Goal: Register for event/course

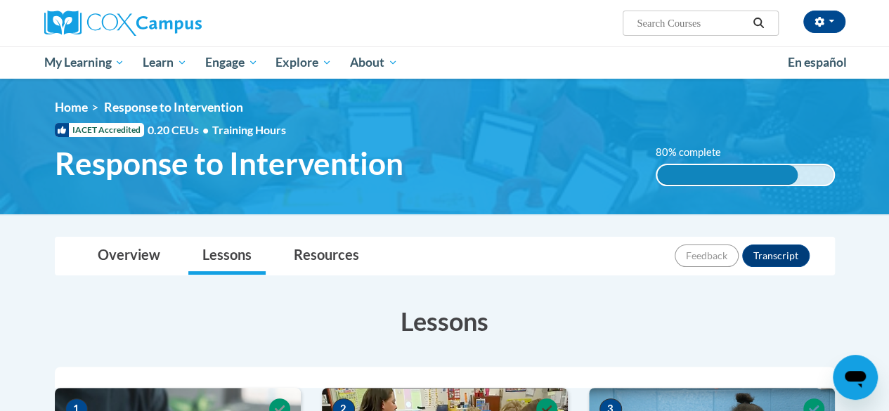
click at [662, 22] on input "Search..." at bounding box center [691, 23] width 112 height 17
type input "gaDOE Dyslexia"
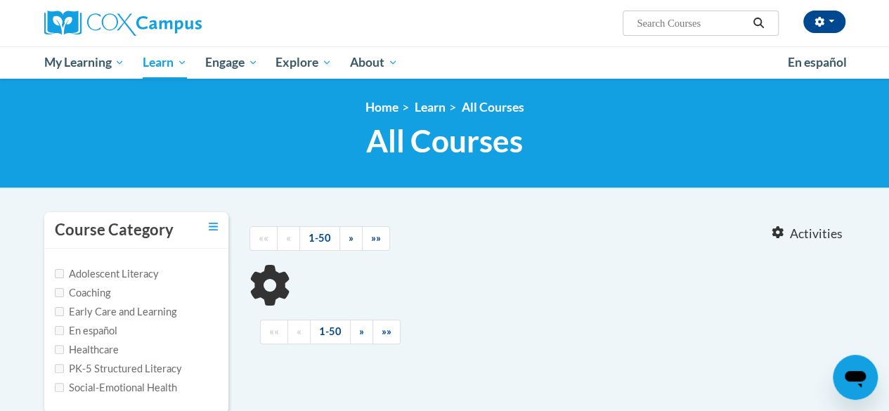
type input "gaDOE [MEDICAL_DATA]"
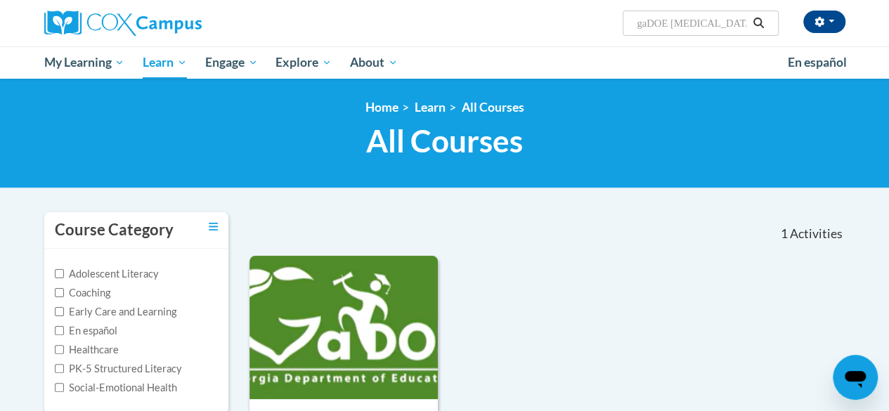
scroll to position [360, 0]
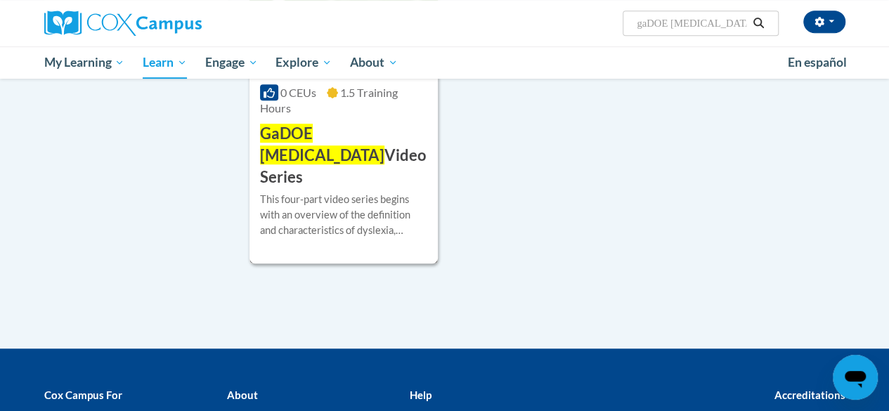
click at [293, 136] on span "GaDOE Dyslexia" at bounding box center [322, 144] width 124 height 41
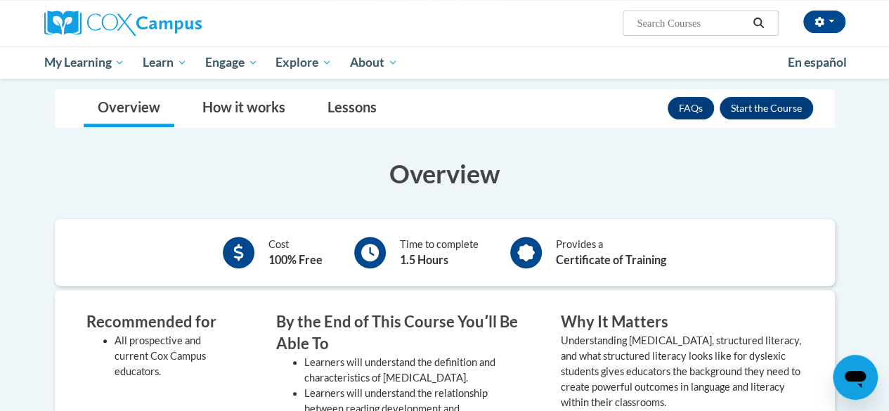
scroll to position [206, 0]
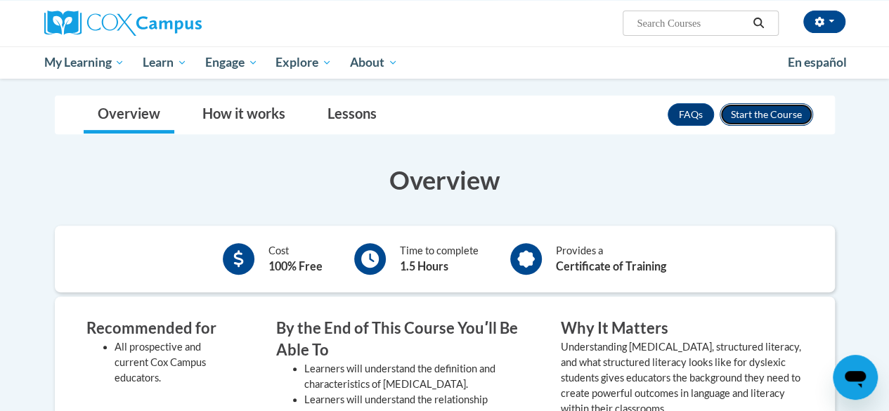
click at [775, 114] on button "Enroll" at bounding box center [765, 114] width 93 height 22
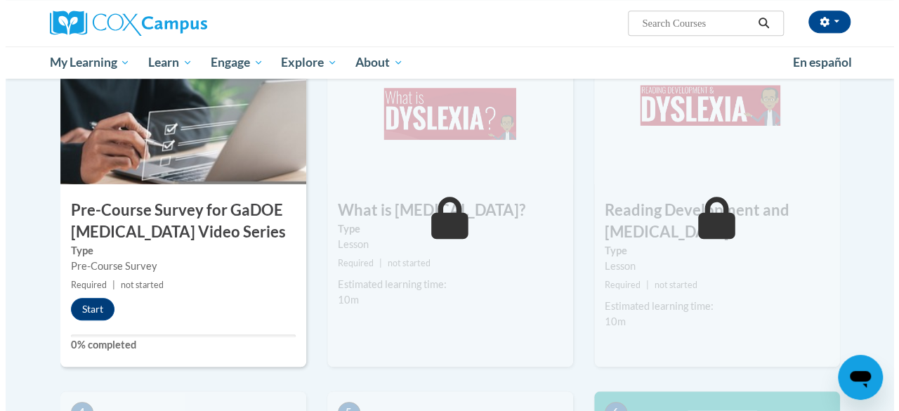
scroll to position [361, 0]
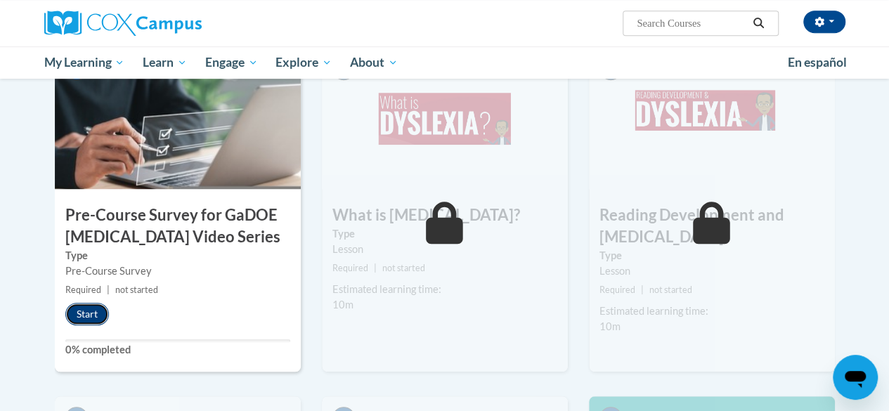
click at [86, 307] on button "Start" at bounding box center [87, 314] width 44 height 22
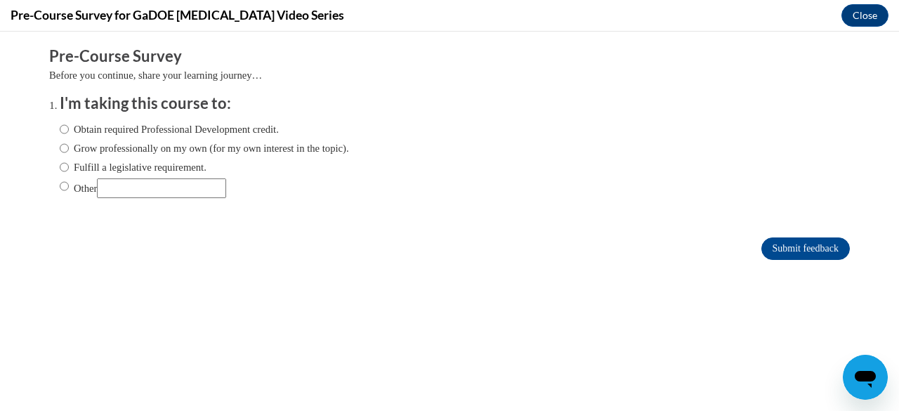
scroll to position [0, 0]
click at [140, 132] on label "Obtain required Professional Development credit." at bounding box center [169, 129] width 219 height 15
click at [69, 132] on input "Obtain required Professional Development credit." at bounding box center [64, 129] width 9 height 15
radio input "true"
click at [792, 243] on input "Submit feedback" at bounding box center [805, 248] width 89 height 22
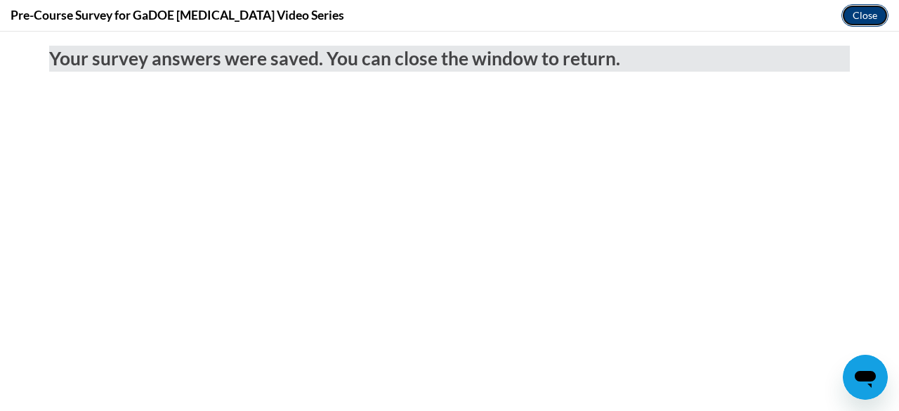
click at [860, 13] on button "Close" at bounding box center [864, 15] width 47 height 22
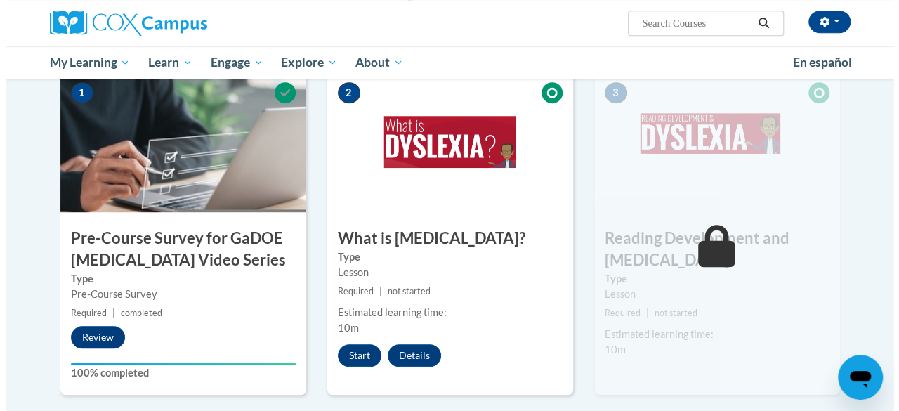
scroll to position [322, 0]
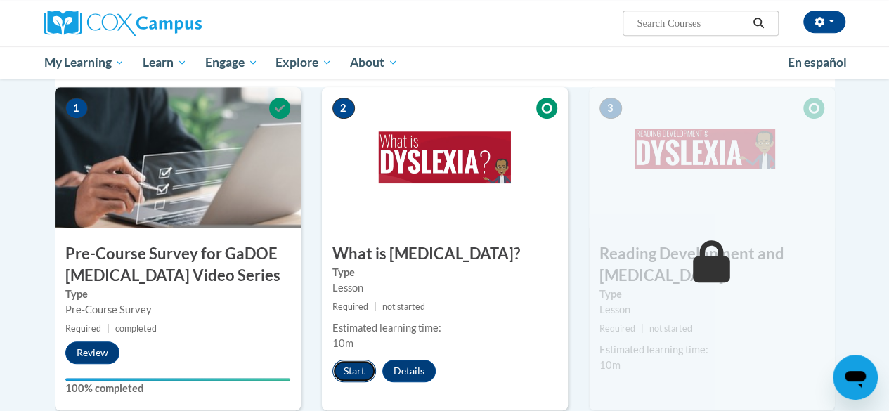
click at [348, 370] on button "Start" at bounding box center [354, 371] width 44 height 22
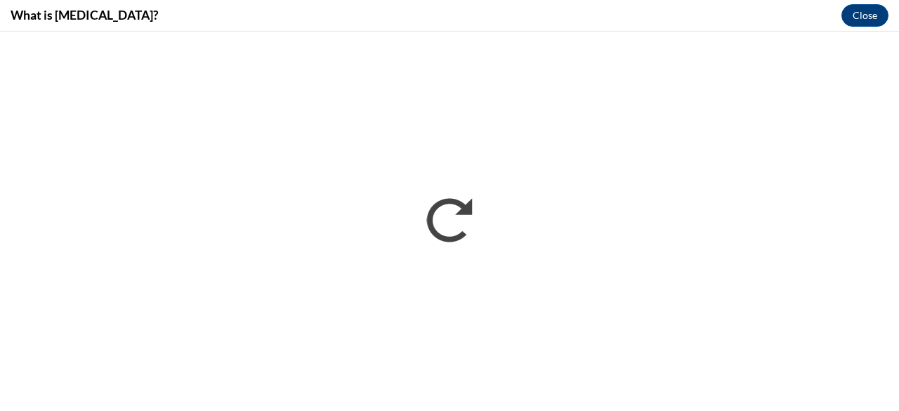
scroll to position [0, 0]
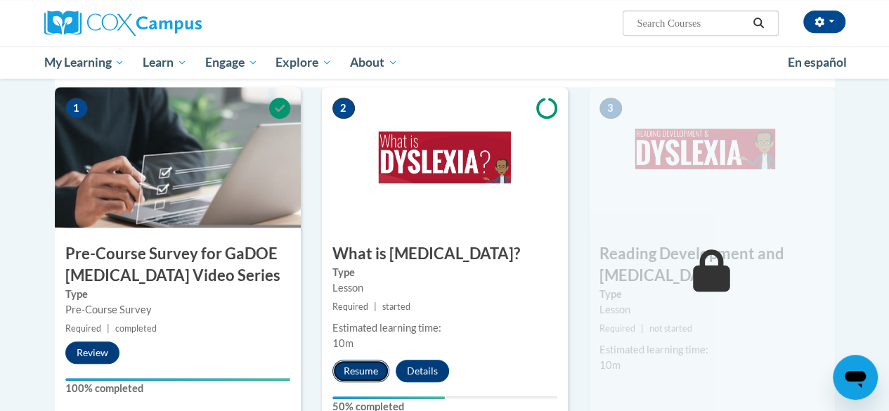
click at [372, 365] on button "Resume" at bounding box center [360, 371] width 57 height 22
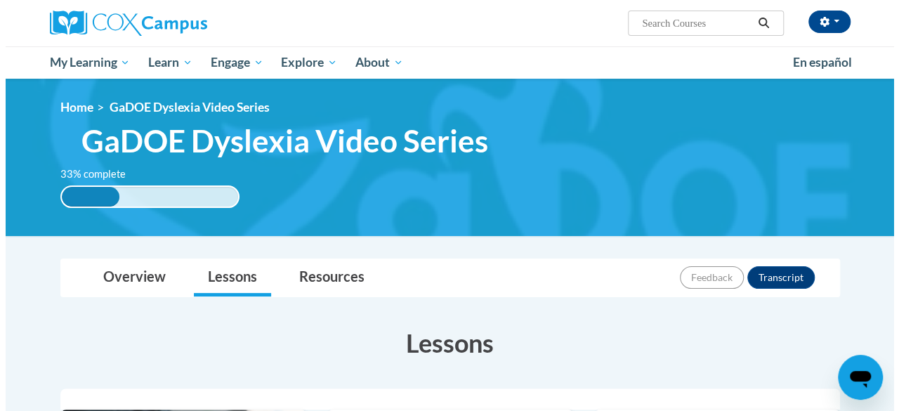
scroll to position [360, 0]
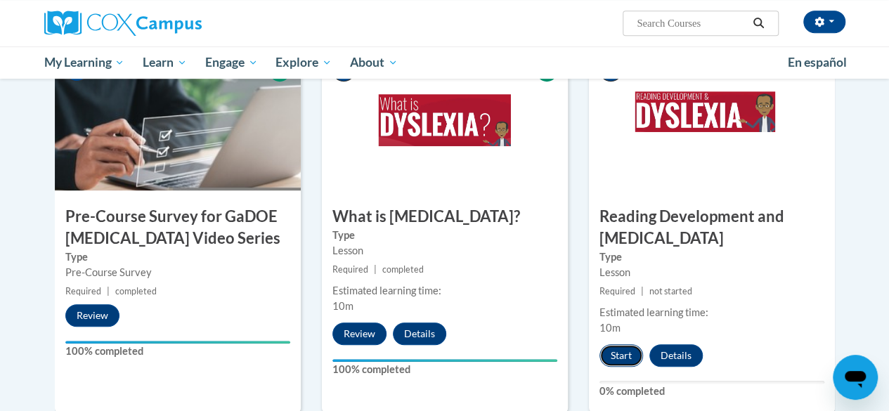
click at [617, 353] on button "Start" at bounding box center [621, 355] width 44 height 22
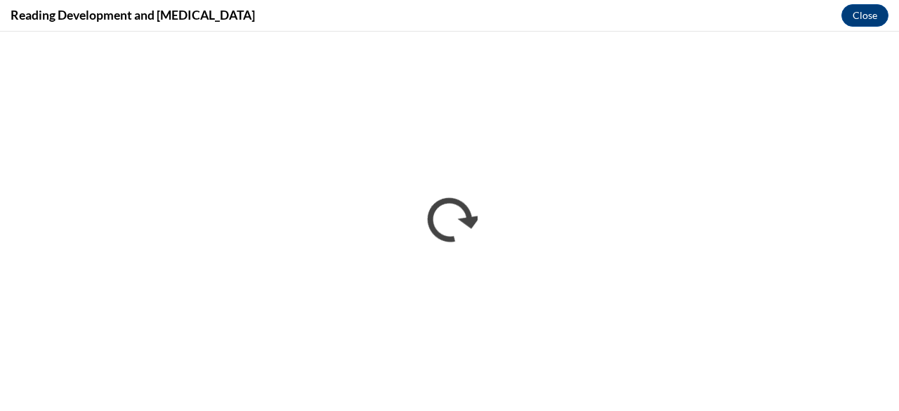
scroll to position [0, 0]
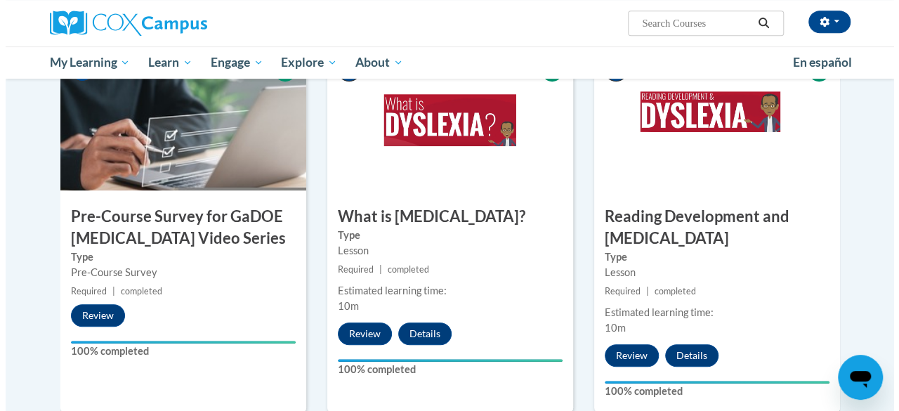
scroll to position [719, 0]
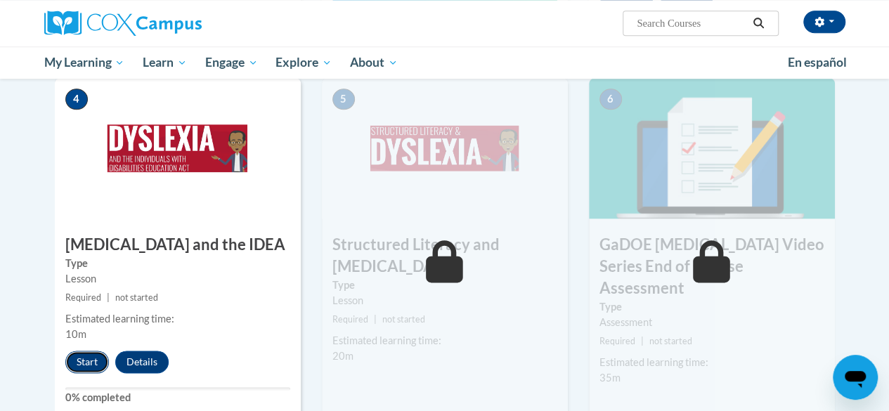
click at [98, 363] on button "Start" at bounding box center [87, 362] width 44 height 22
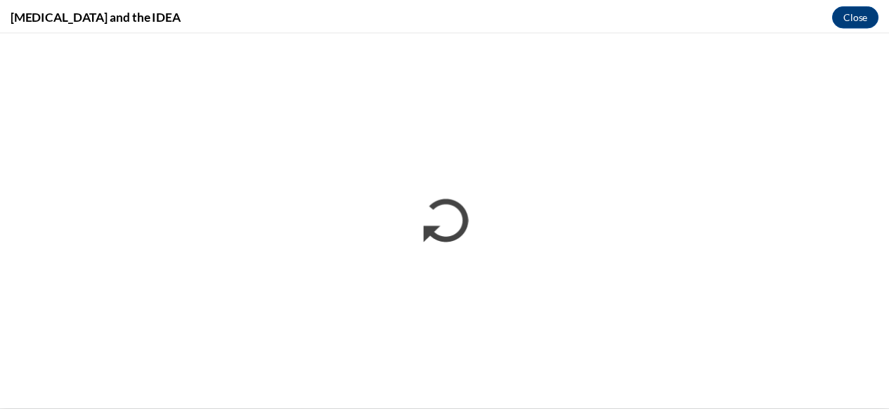
scroll to position [0, 0]
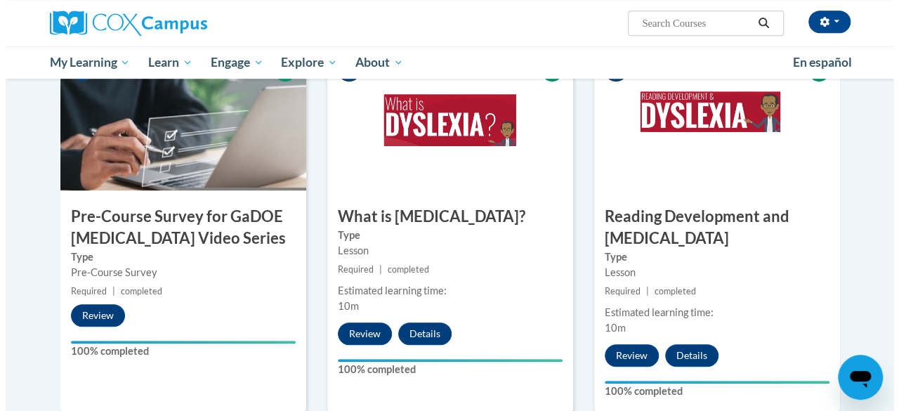
scroll to position [719, 0]
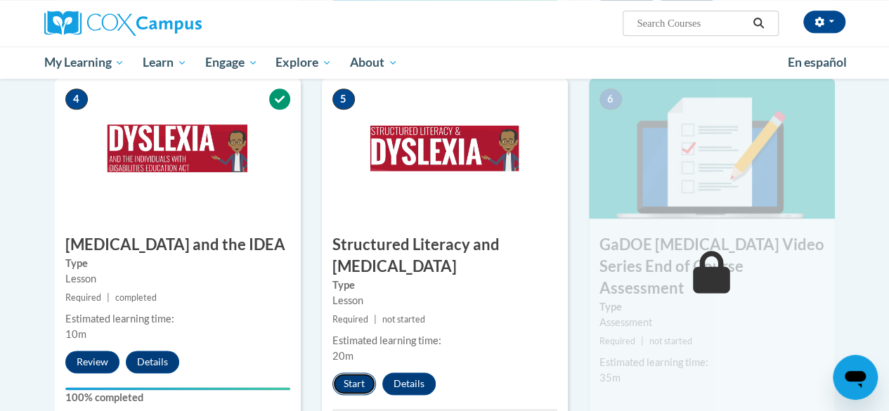
click at [341, 380] on button "Start" at bounding box center [354, 383] width 44 height 22
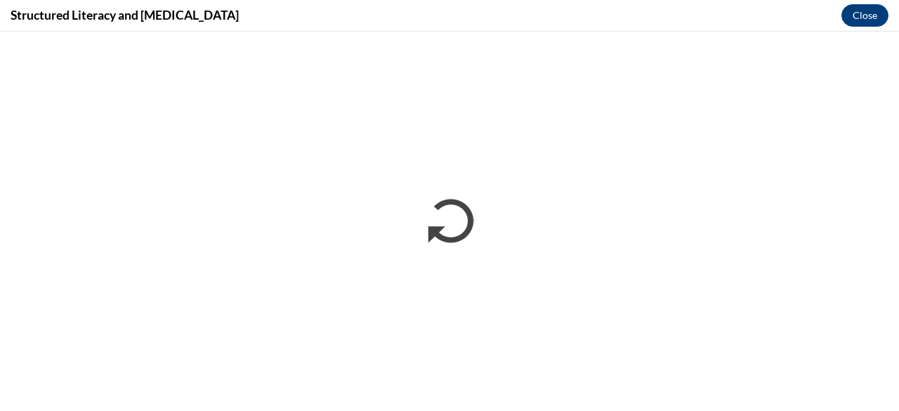
scroll to position [0, 0]
